Goal: Task Accomplishment & Management: Use online tool/utility

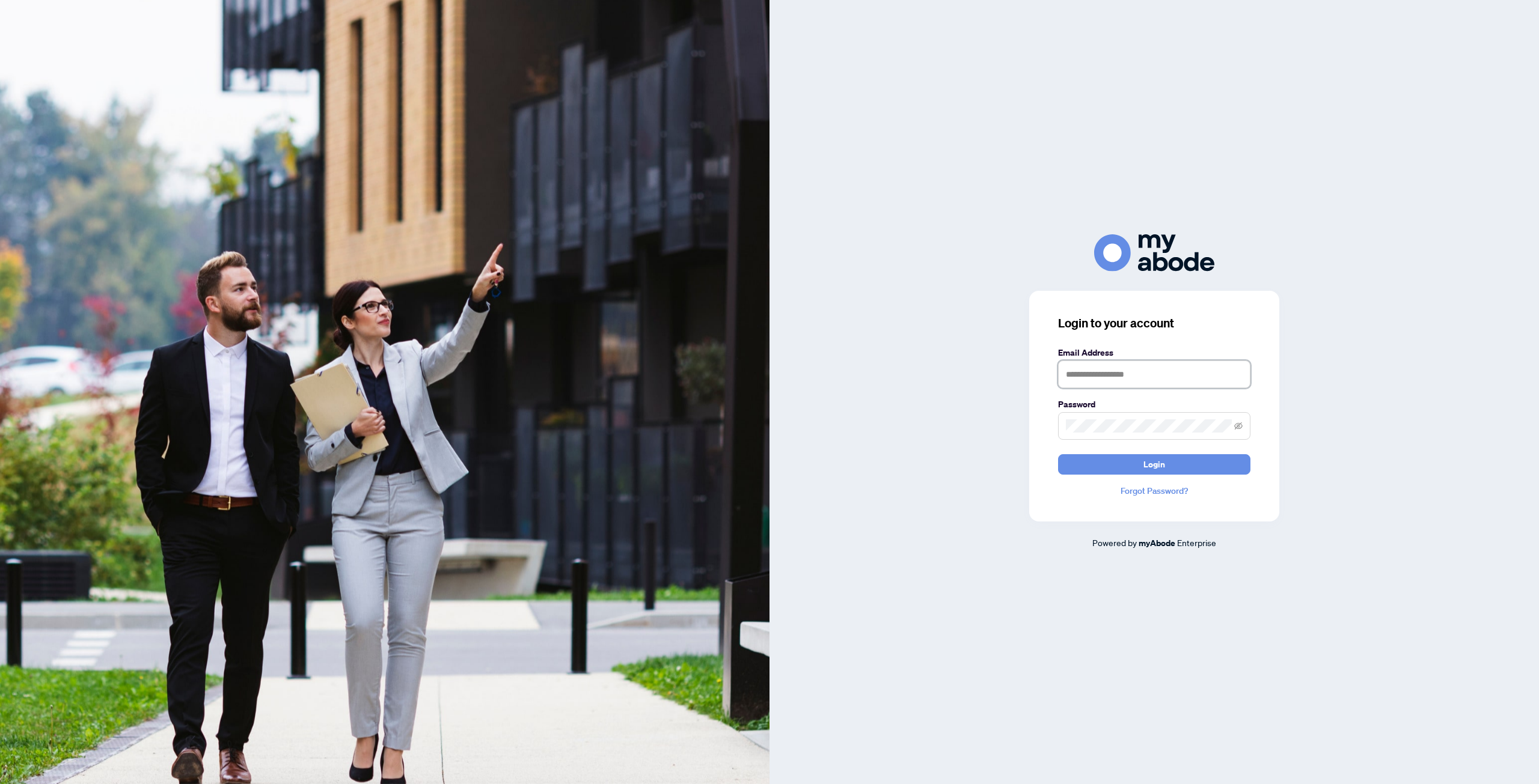
click at [1079, 376] on input "text" at bounding box center [1154, 374] width 192 height 28
drag, startPoint x: 1081, startPoint y: 376, endPoint x: 1374, endPoint y: 377, distance: 293.0
click at [1377, 378] on div "Login to your account Email Address Password Login Forgot Password? Powered by …" at bounding box center [1154, 392] width 770 height 315
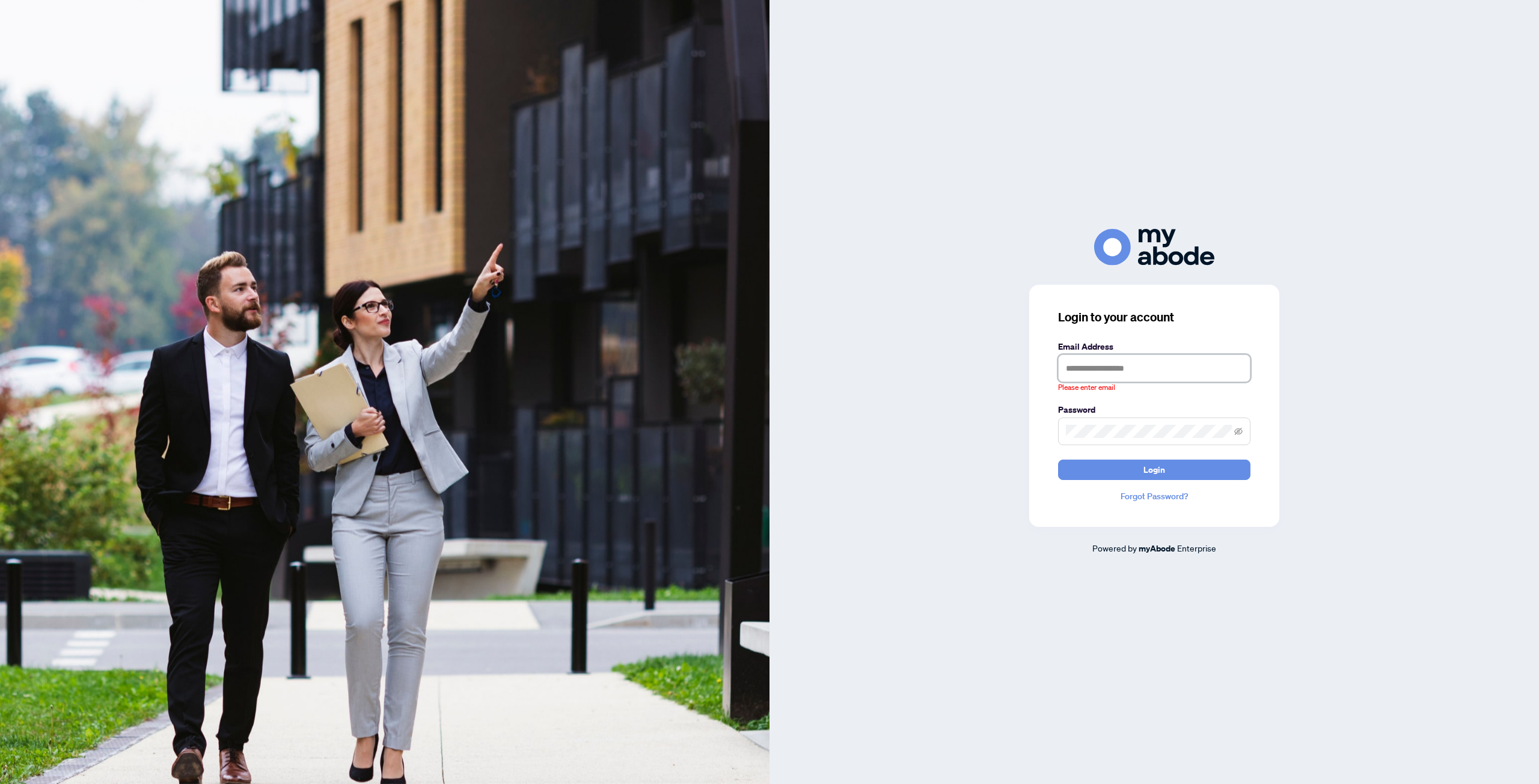
click at [1099, 370] on input "text" at bounding box center [1154, 369] width 192 height 28
type input "**********"
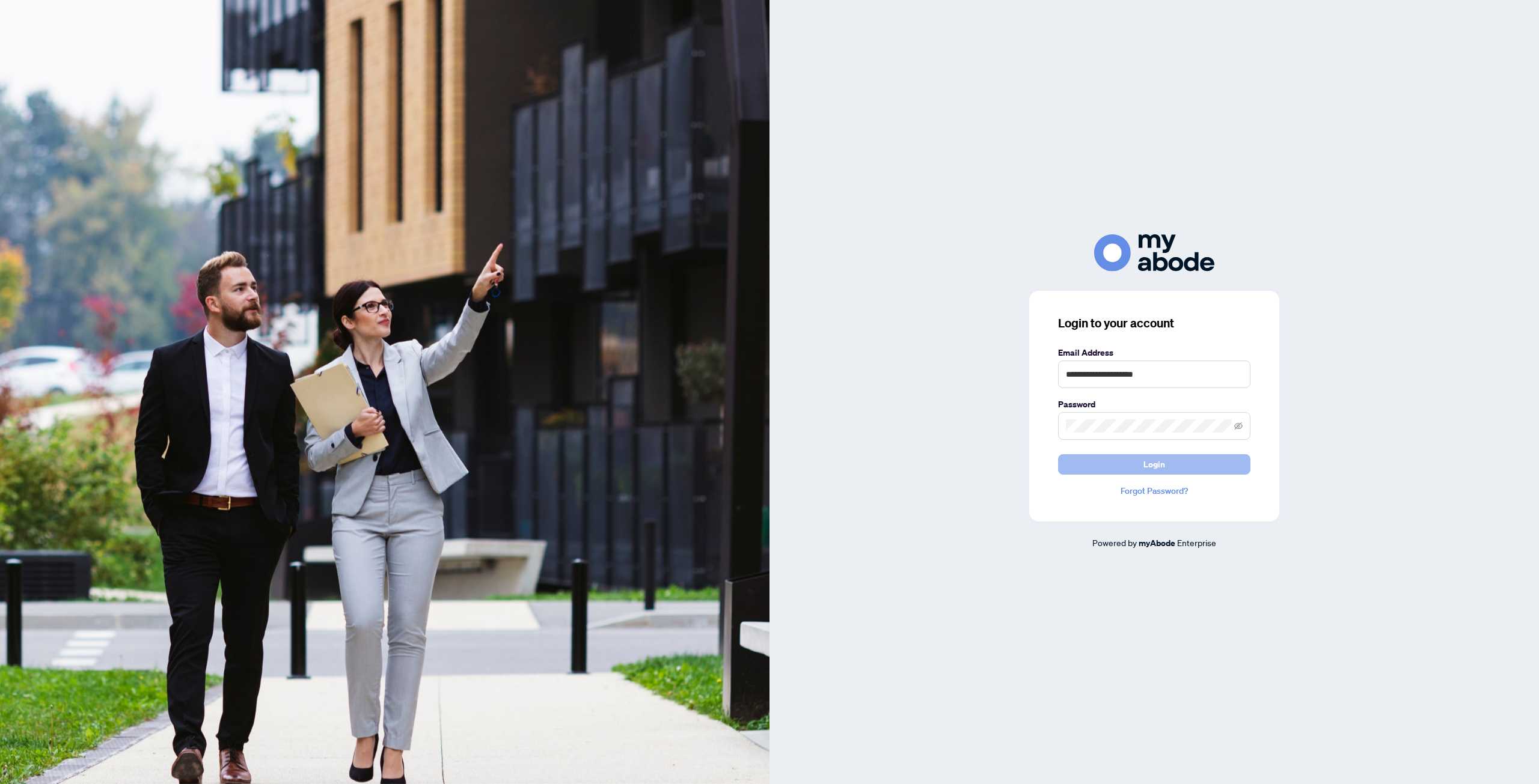
click at [1138, 470] on button "Login" at bounding box center [1154, 464] width 192 height 20
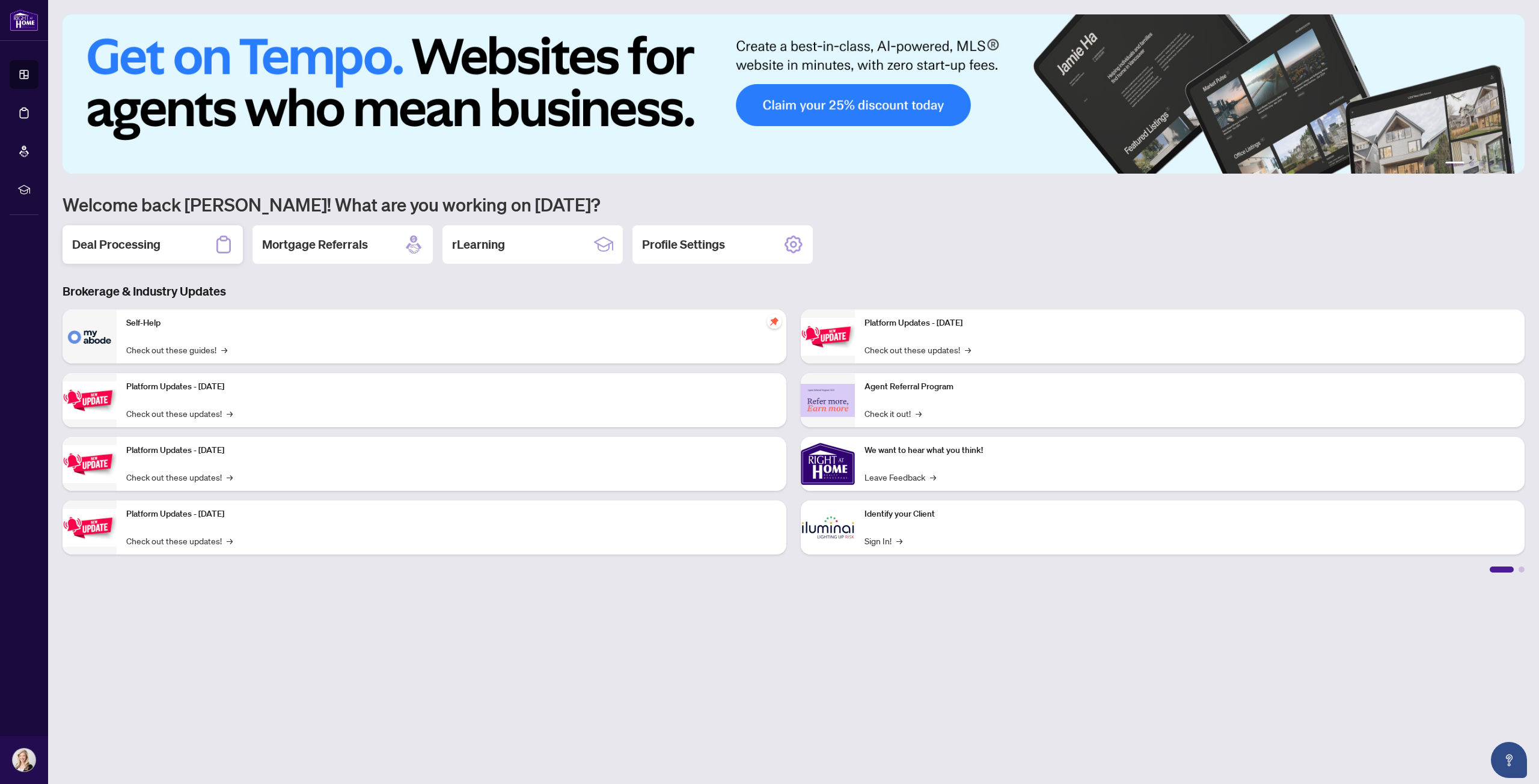
click at [133, 242] on h2 "Deal Processing" at bounding box center [116, 245] width 88 height 17
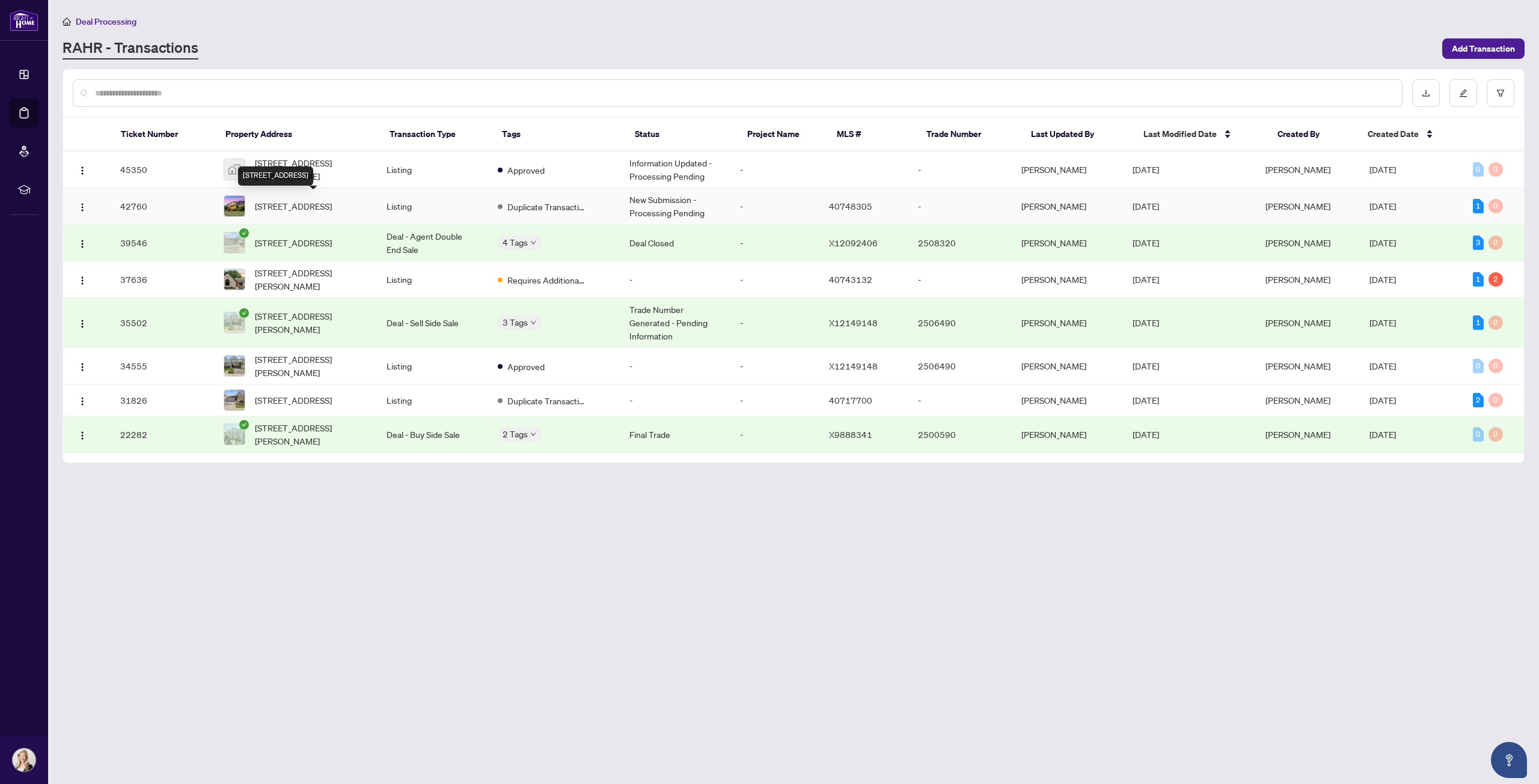
click at [329, 205] on span "7775 St. Augustine Crescent, Niagara Falls, ON L2H 2X3, Canada" at bounding box center [293, 206] width 77 height 13
